Goal: Information Seeking & Learning: Learn about a topic

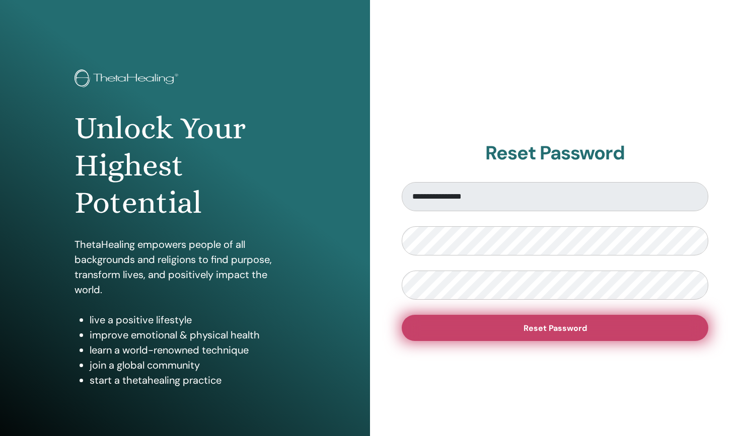
click at [502, 325] on button "Reset Password" at bounding box center [555, 328] width 307 height 26
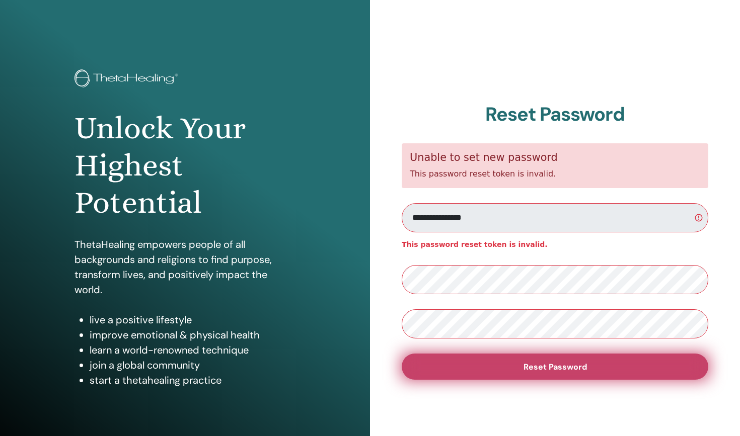
click at [560, 370] on span "Reset Password" at bounding box center [554, 367] width 63 height 11
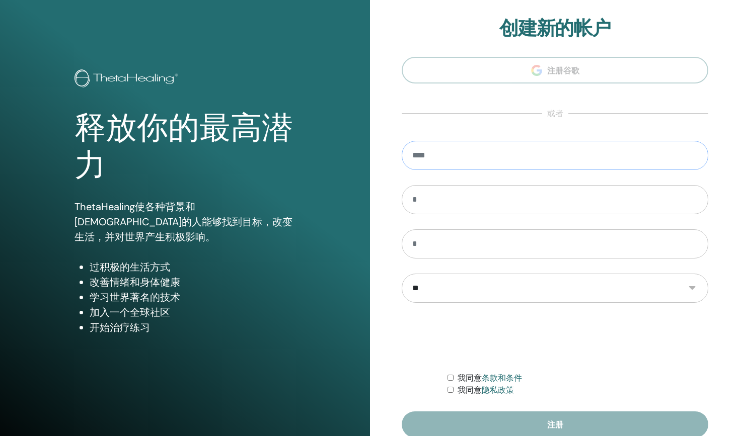
type input "**********"
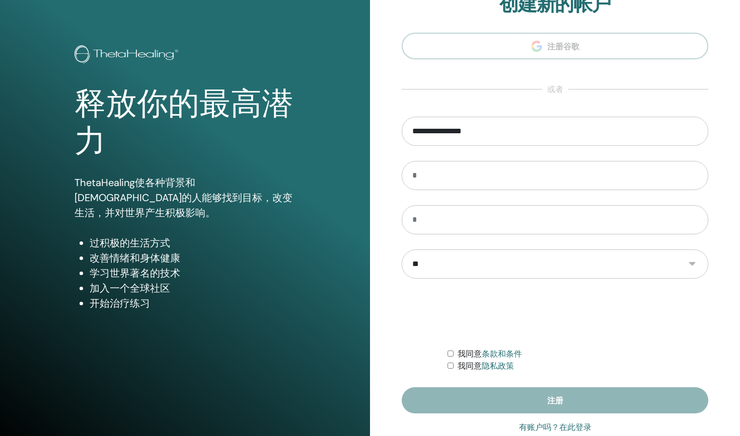
scroll to position [26, 0]
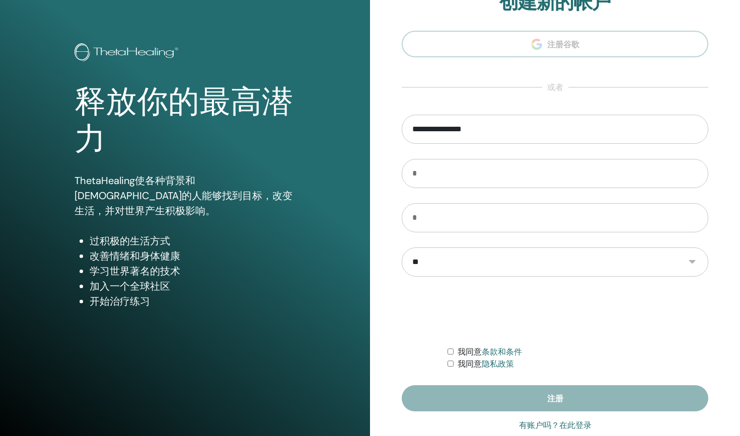
click at [480, 194] on form "**********" at bounding box center [555, 263] width 307 height 297
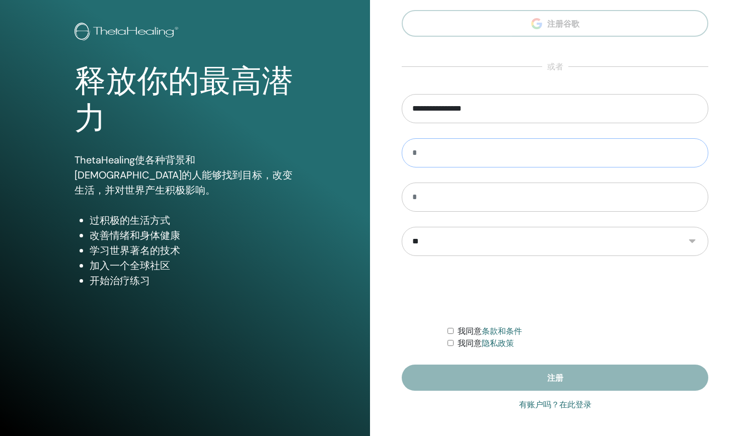
scroll to position [47, 0]
click at [576, 405] on link "有账户吗？在此登录" at bounding box center [555, 405] width 72 height 12
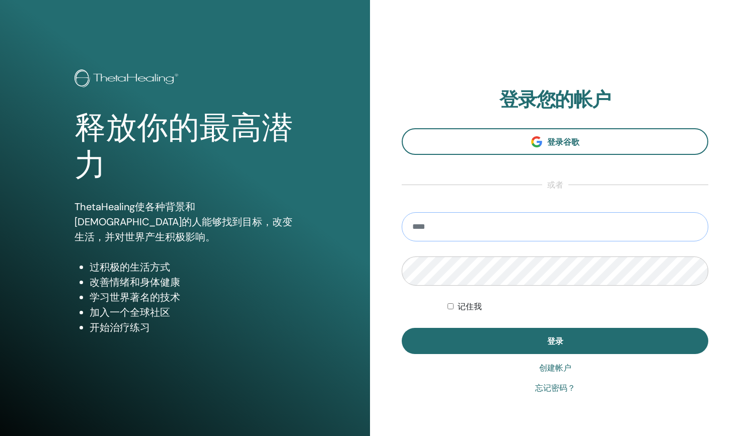
type input "**********"
click at [472, 305] on label "记住我" at bounding box center [470, 307] width 24 height 12
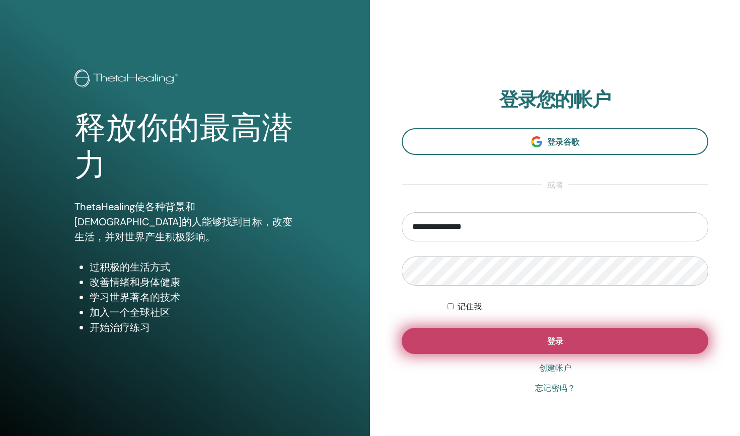
click at [511, 340] on button "登录" at bounding box center [555, 341] width 307 height 26
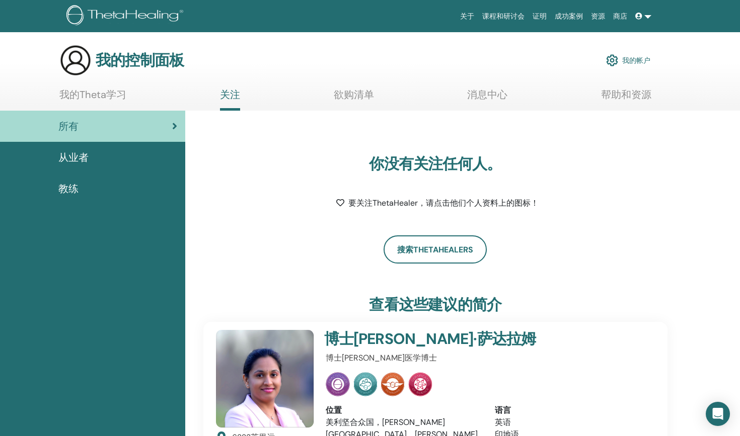
click at [496, 98] on link "消息中心" at bounding box center [487, 99] width 40 height 20
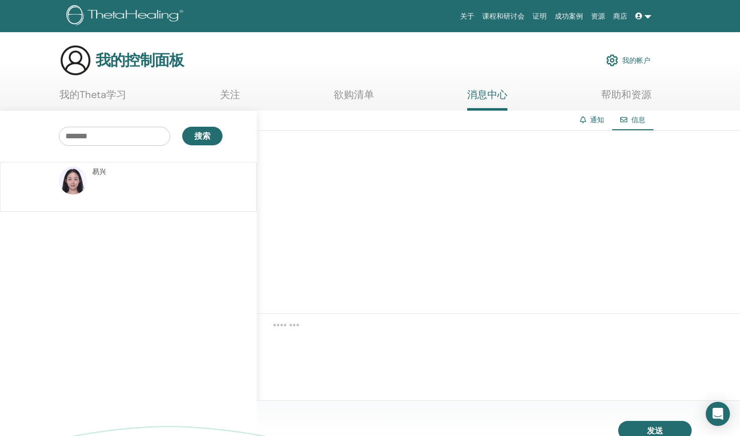
click at [228, 181] on p at bounding box center [165, 192] width 146 height 30
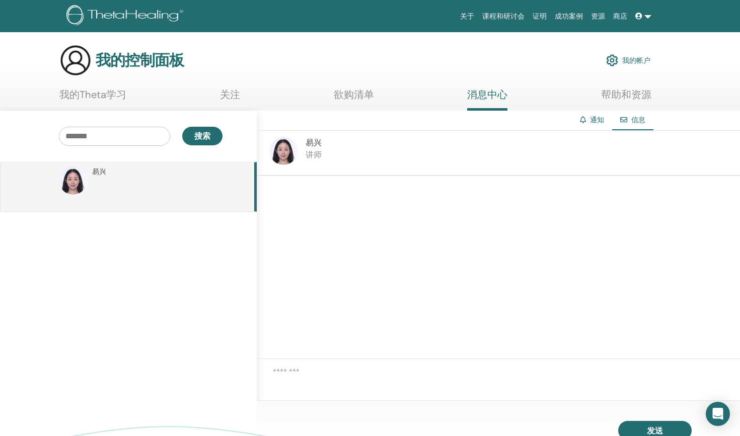
click at [312, 159] on p "讲师" at bounding box center [314, 155] width 16 height 12
click at [280, 145] on img at bounding box center [283, 151] width 28 height 28
click at [615, 94] on link "帮助和资源" at bounding box center [626, 99] width 50 height 20
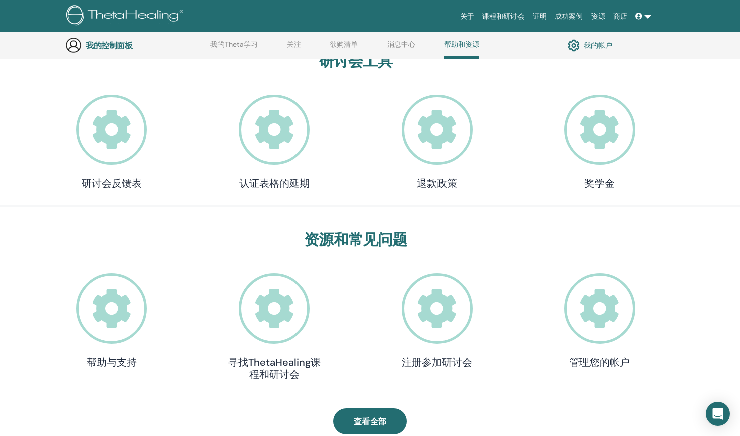
scroll to position [52, 0]
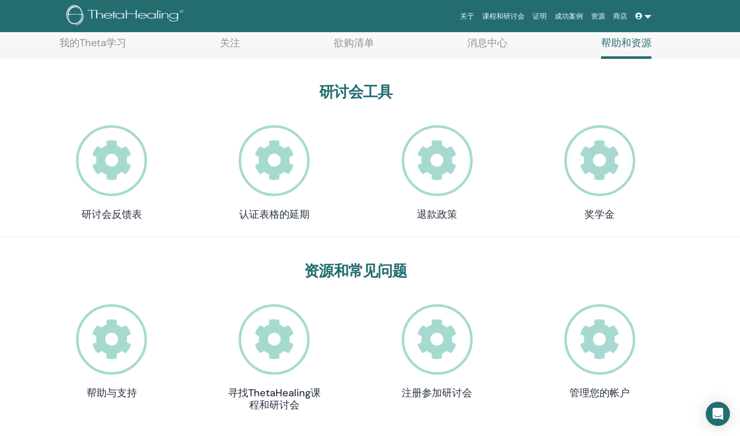
click at [287, 170] on icon at bounding box center [274, 160] width 71 height 71
click at [68, 35] on section "我的控制面板 我的帐户 我的Theta学习 关注 欲购清单 消息中心 帮助和资源" at bounding box center [370, 25] width 740 height 66
click at [73, 45] on link "我的Theta学习" at bounding box center [92, 47] width 67 height 20
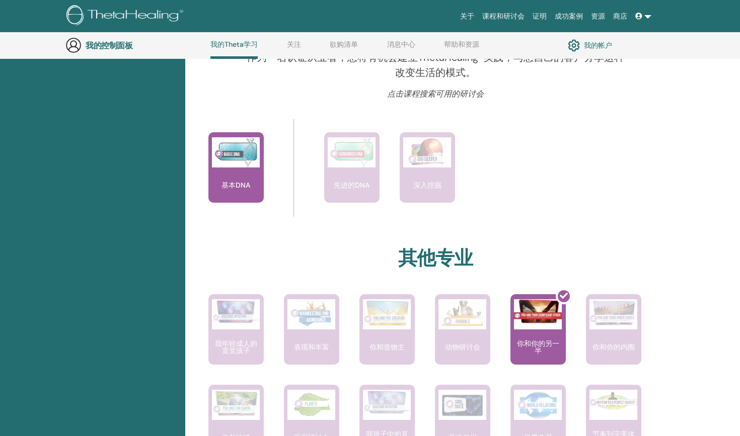
scroll to position [336, 0]
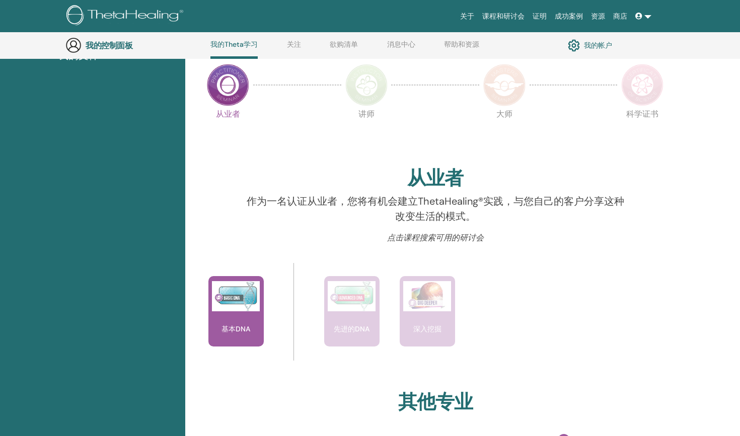
scroll to position [198, 0]
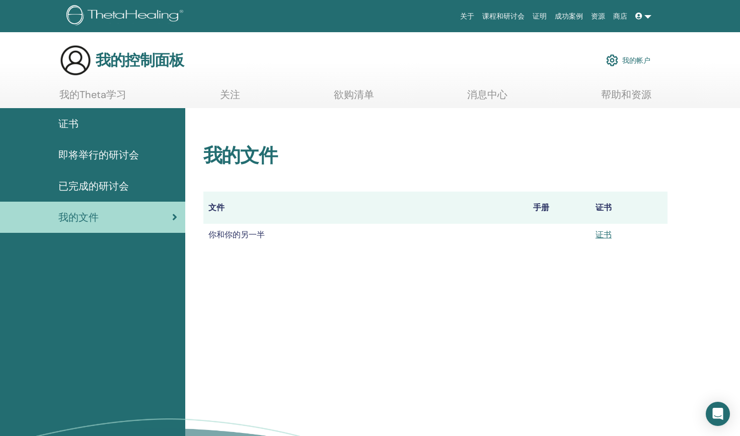
click at [719, 163] on div "我的文件 文件 手册 证书 你和你的另一半 证书" at bounding box center [462, 313] width 555 height 411
click at [606, 238] on link "证书" at bounding box center [603, 235] width 16 height 11
click at [157, 190] on div "已完成的研讨会" at bounding box center [92, 186] width 169 height 15
click at [123, 188] on span "已完成的研讨会" at bounding box center [93, 186] width 70 height 15
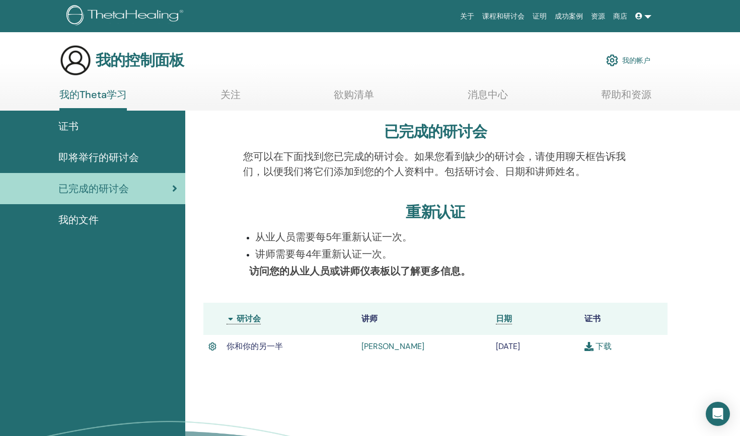
click at [596, 349] on link "下载" at bounding box center [597, 346] width 27 height 11
click at [605, 347] on link "下载" at bounding box center [597, 346] width 27 height 11
click at [348, 180] on div "您可以在下面找到您已完成的研讨会。如果您看到缺少的研讨会，请使用聊天框告诉我们，以便我们将它们添加到您的个人资料中。包括研讨会、日期和讲师姓名。" at bounding box center [436, 170] width 400 height 42
click at [639, 13] on icon at bounding box center [638, 16] width 7 height 7
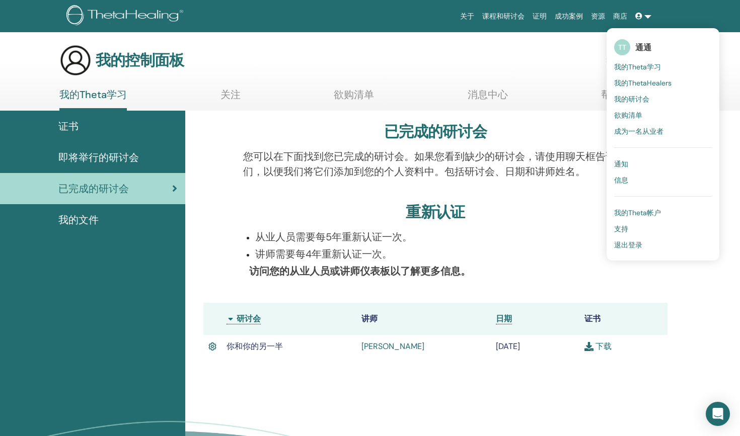
click at [648, 43] on span "通通" at bounding box center [643, 47] width 16 height 11
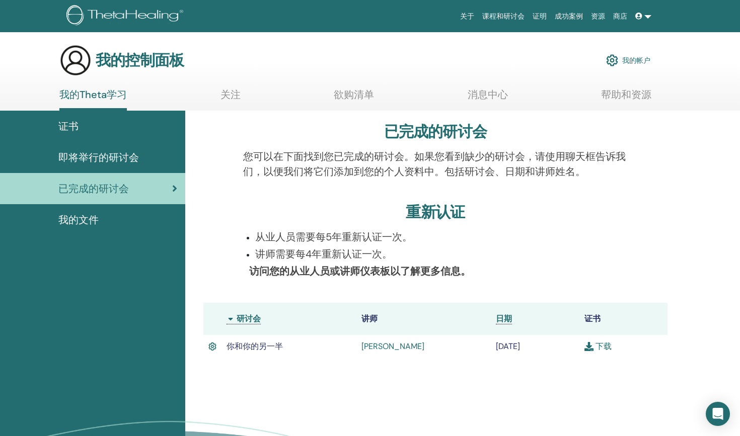
click at [638, 16] on icon at bounding box center [638, 16] width 7 height 7
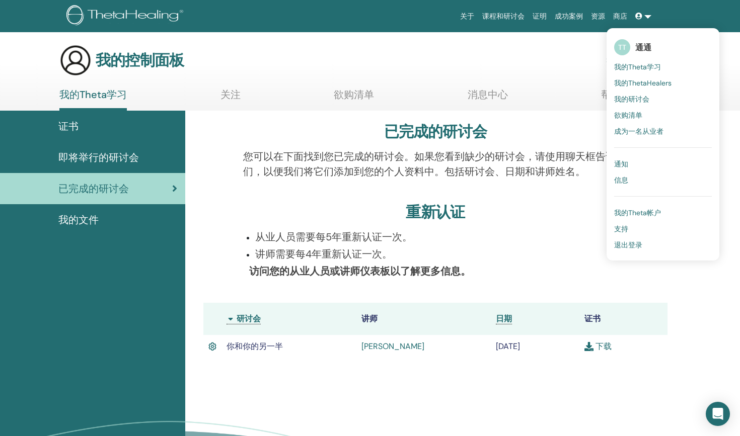
click at [630, 213] on span "我的Theta帐户" at bounding box center [637, 212] width 47 height 9
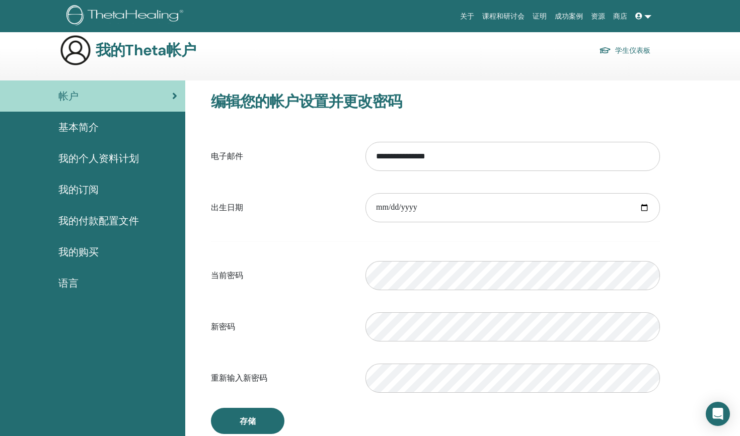
scroll to position [12, 0]
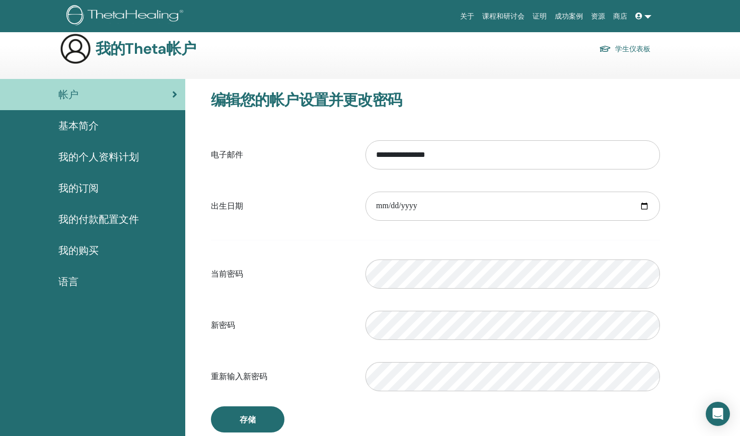
click at [98, 148] on link "我的个人资料计划" at bounding box center [92, 156] width 185 height 31
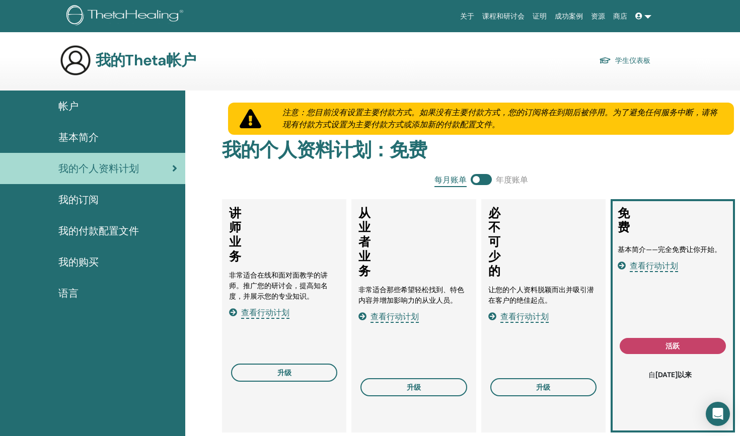
click at [112, 134] on div "基本简介" at bounding box center [92, 137] width 169 height 15
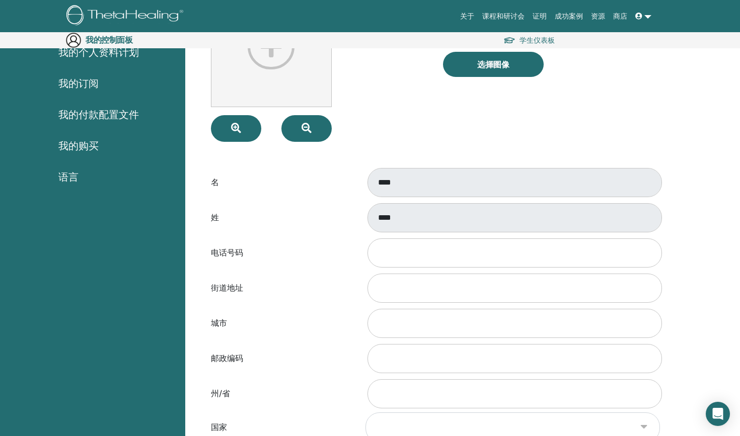
scroll to position [50, 0]
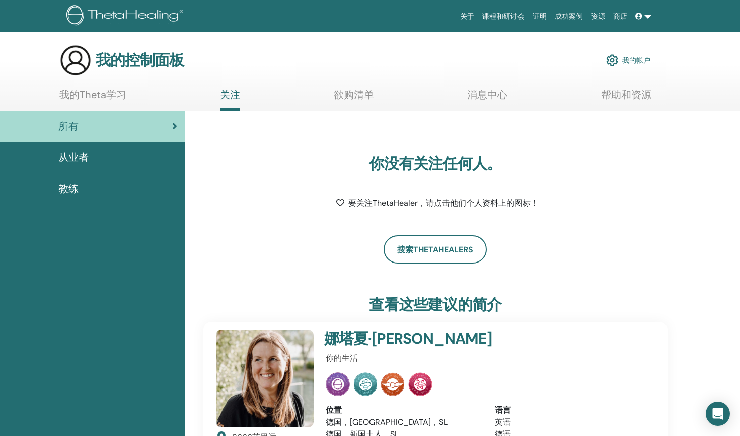
click at [87, 160] on span "从业者" at bounding box center [73, 157] width 30 height 15
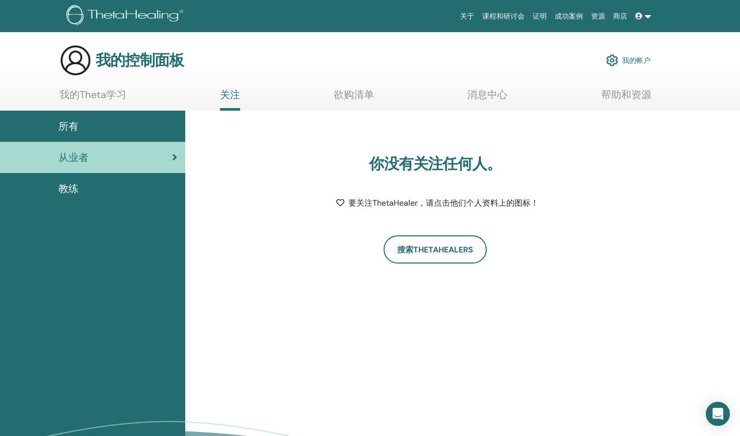
click at [120, 182] on div "教练" at bounding box center [92, 188] width 169 height 15
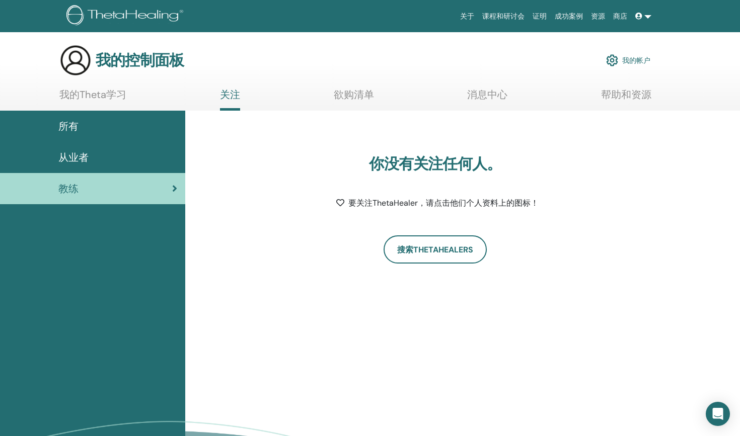
click at [637, 20] on span at bounding box center [639, 16] width 9 height 8
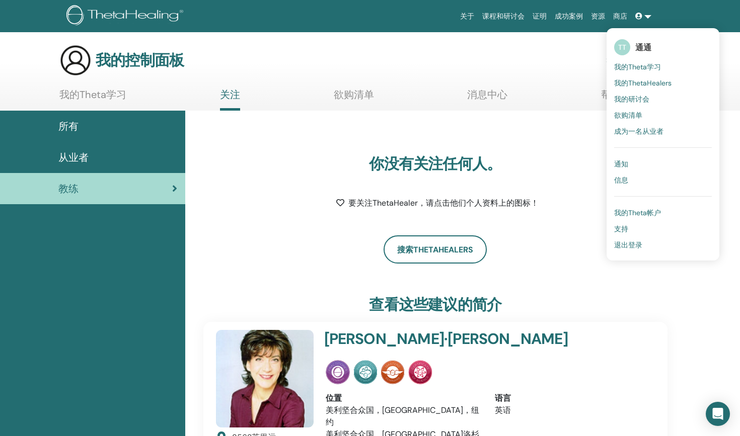
click at [653, 63] on span "我的Theta学习" at bounding box center [637, 66] width 47 height 9
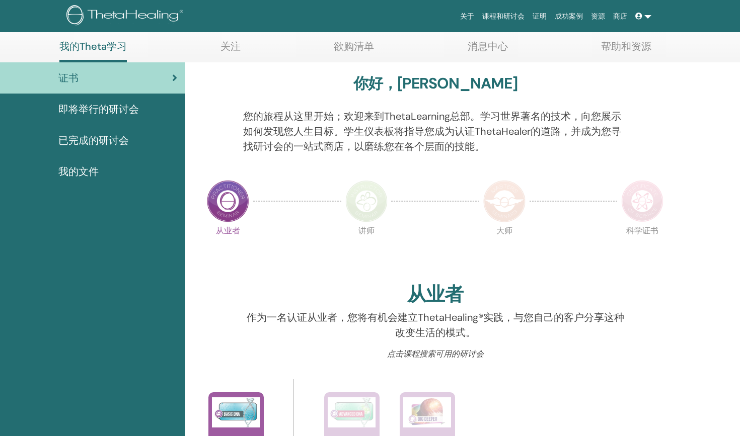
scroll to position [52, 0]
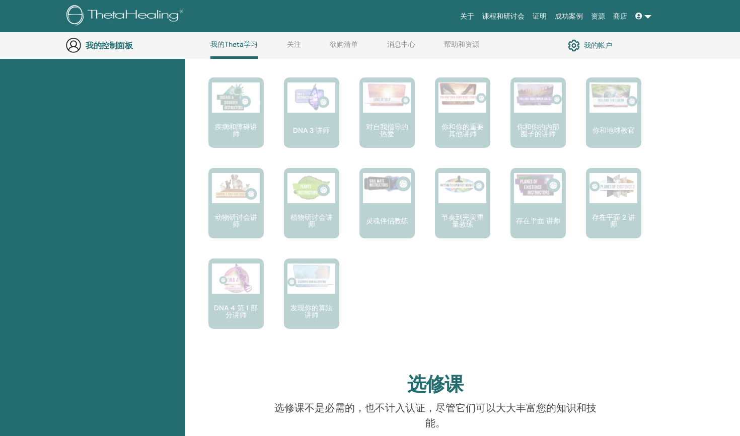
scroll to position [569, 0]
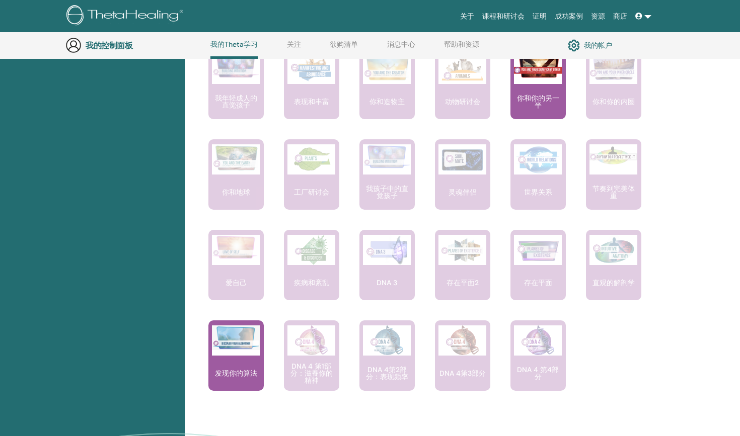
scroll to position [697, 0]
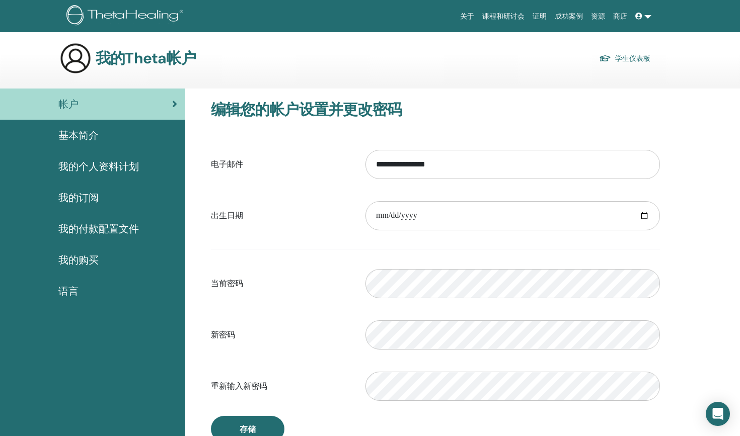
scroll to position [21, 0]
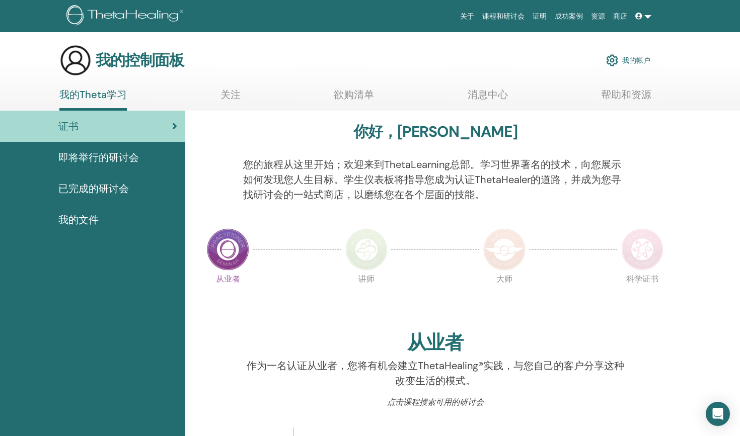
click at [105, 193] on span "已完成的研讨会" at bounding box center [93, 188] width 70 height 15
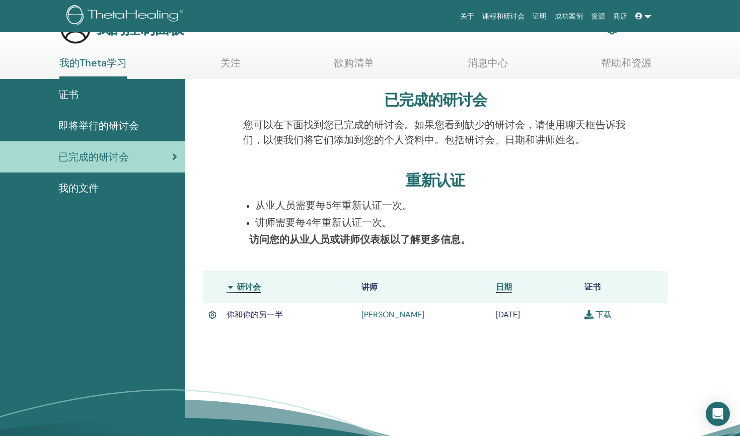
scroll to position [54, 0]
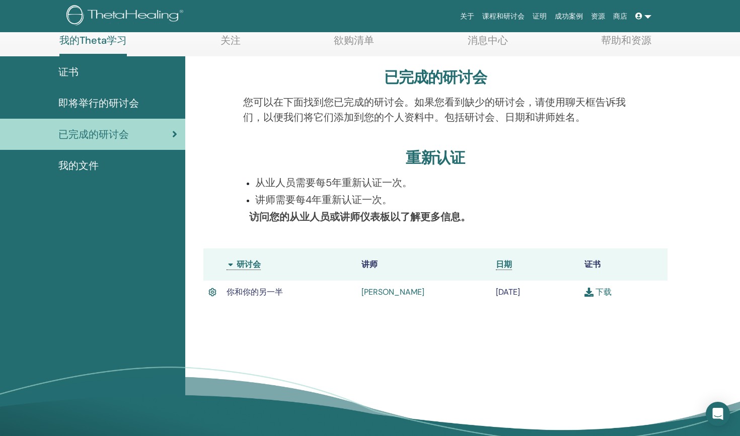
click at [251, 268] on th "研讨会" at bounding box center [288, 265] width 135 height 32
click at [232, 266] on th "研讨会" at bounding box center [288, 265] width 135 height 32
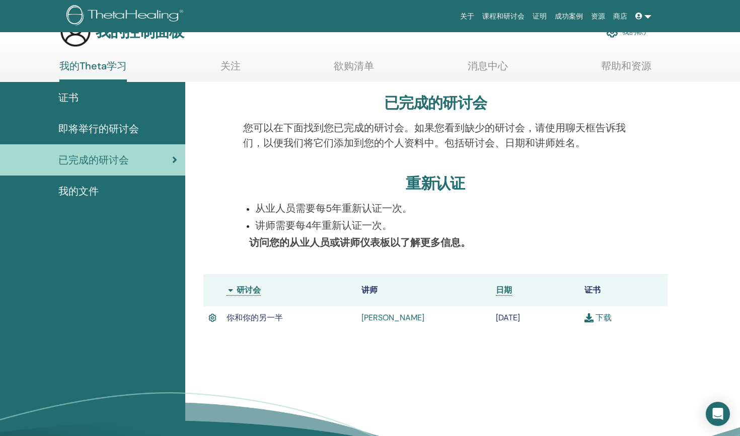
scroll to position [0, 0]
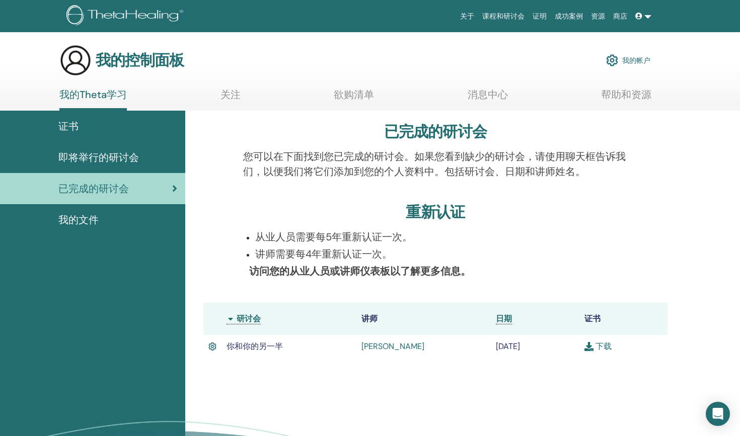
click at [124, 225] on div "我的文件" at bounding box center [92, 219] width 169 height 15
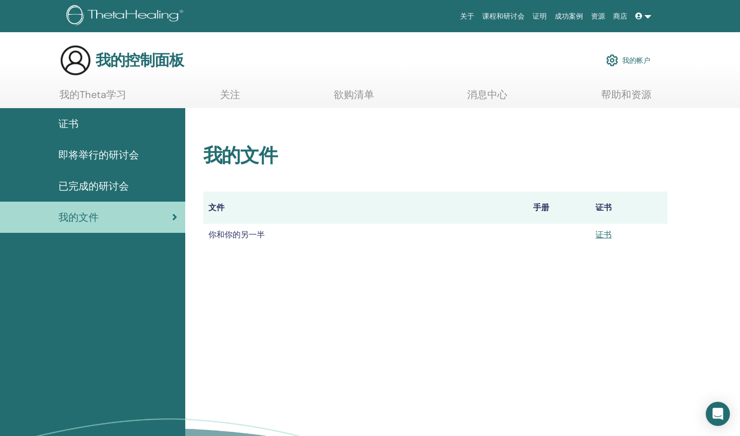
click at [137, 153] on span "即将举行的研讨会" at bounding box center [98, 154] width 81 height 15
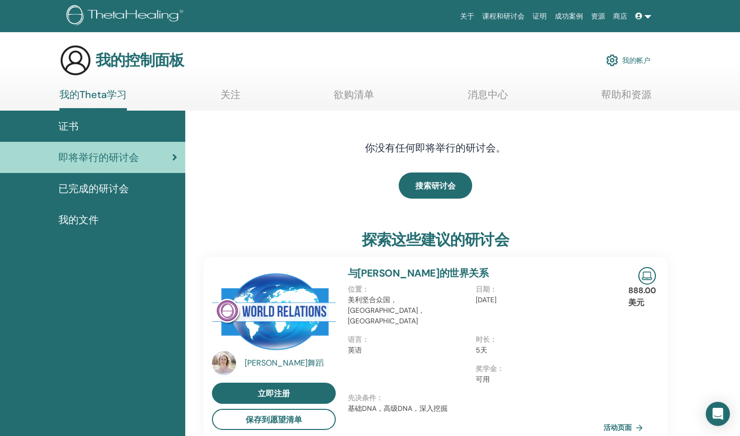
click at [108, 128] on div "证书" at bounding box center [92, 126] width 169 height 15
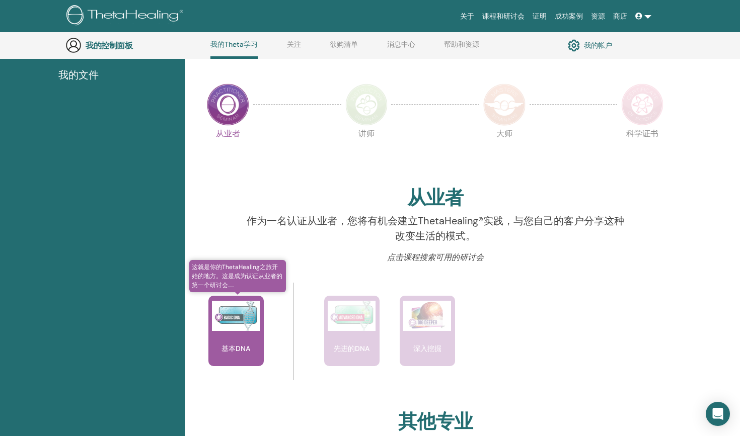
scroll to position [178, 0]
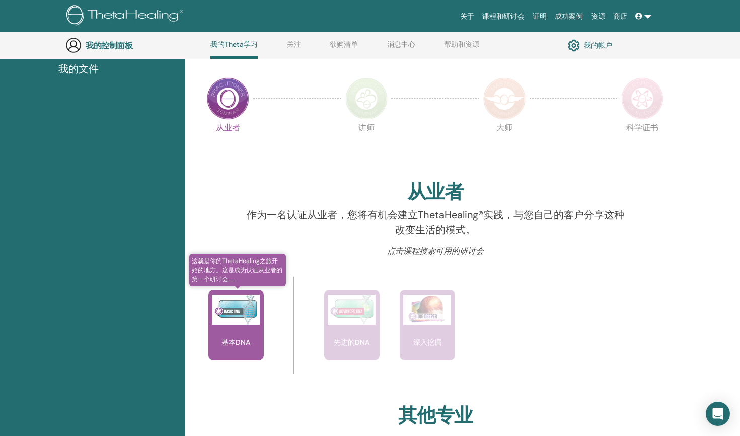
click at [271, 285] on span "这就是你的ThetaHealing之旅开始的地方。这是成为认证从业者的第一个研讨会......" at bounding box center [237, 270] width 97 height 32
